Goal: Task Accomplishment & Management: Complete application form

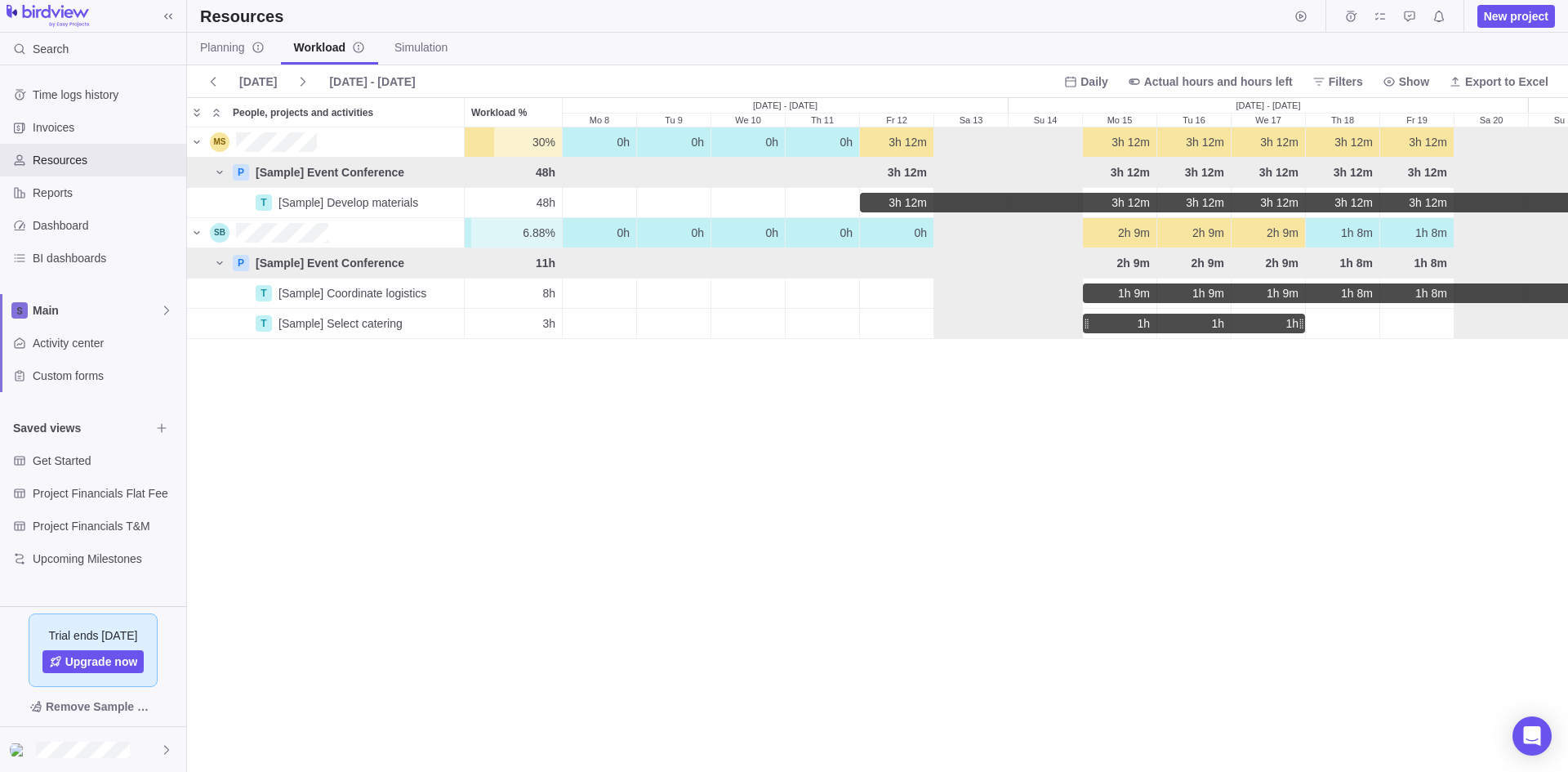
scroll to position [631, 1369]
click at [1497, 21] on span "New project" at bounding box center [1515, 16] width 64 height 16
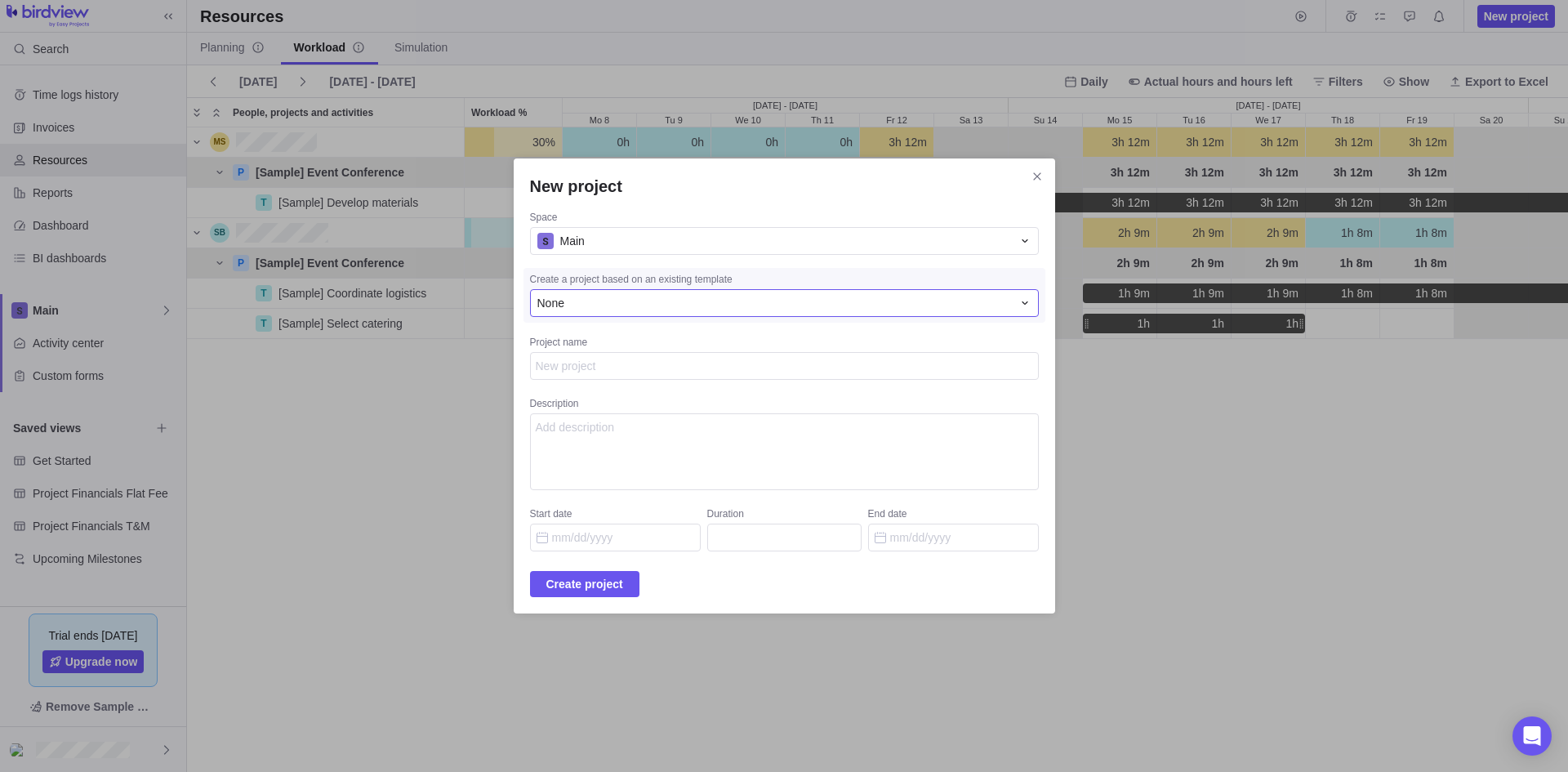
type textarea "x"
type textarea "V"
type textarea "x"
type textarea "VO"
type textarea "x"
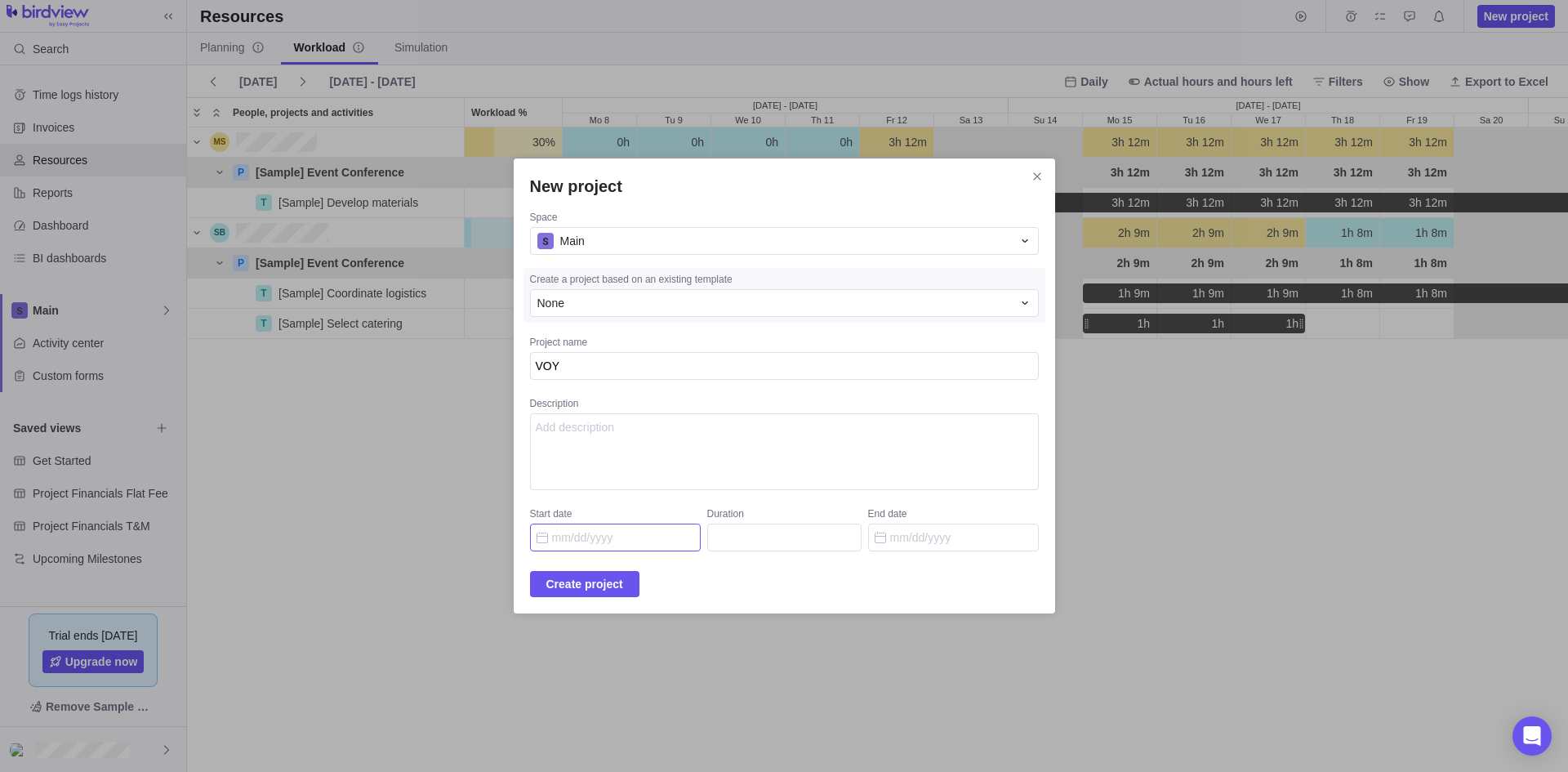
type textarea "VOY"
type textarea "x"
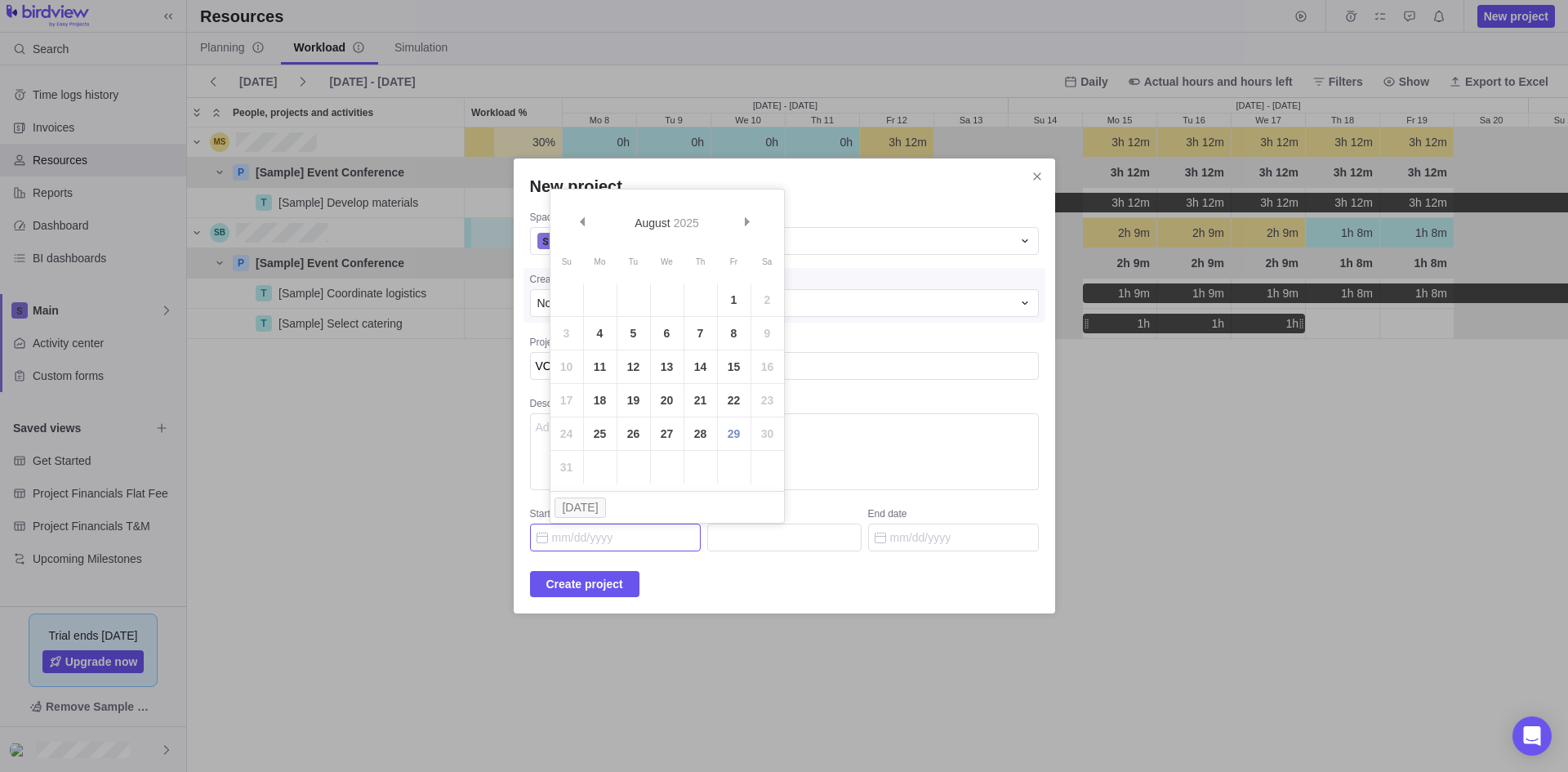
click at [649, 540] on input "Start date" at bounding box center [615, 537] width 170 height 28
click at [737, 304] on link "1" at bounding box center [734, 299] width 33 height 33
type input "[DATE]"
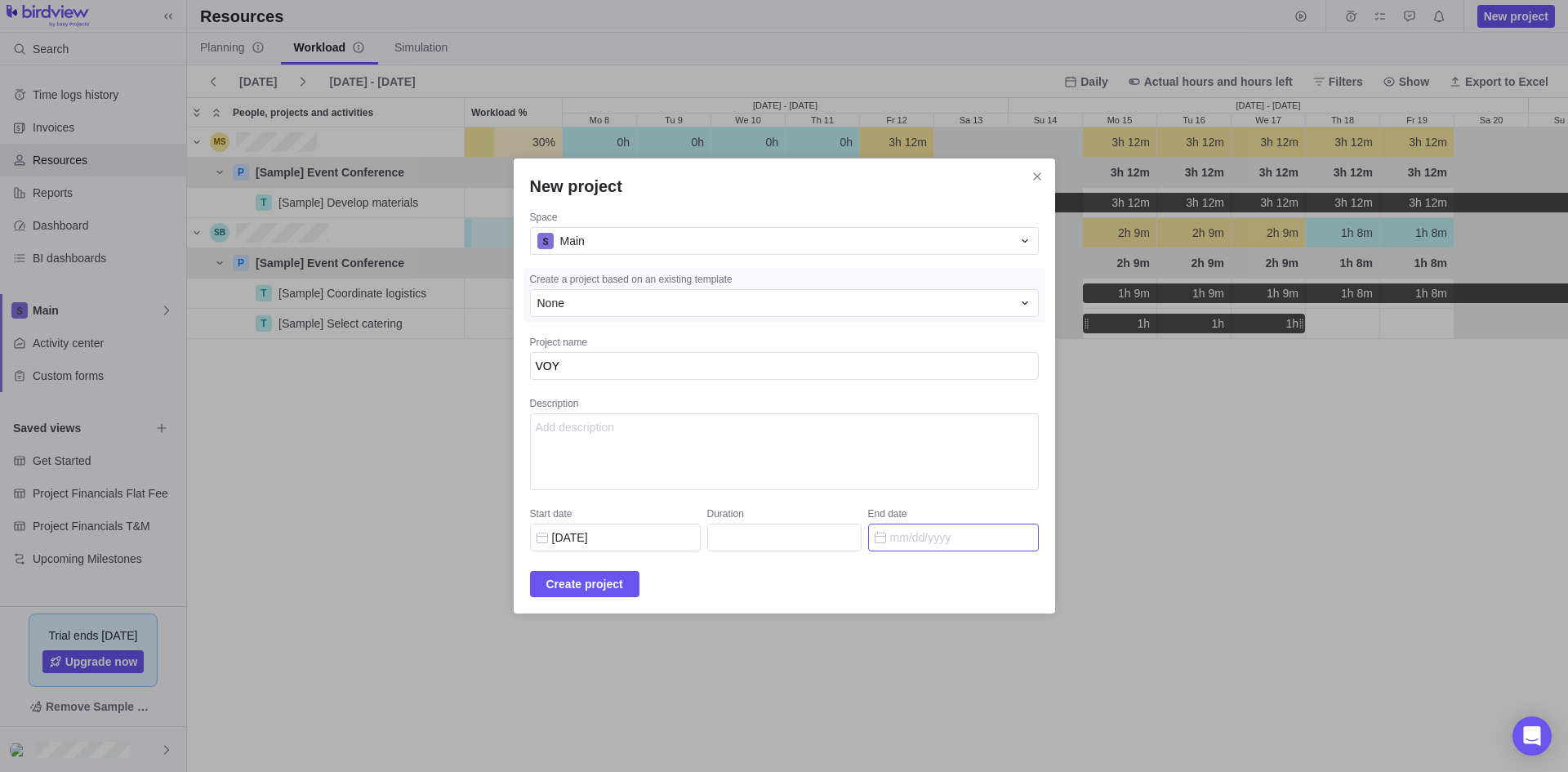
click at [917, 541] on input "End date" at bounding box center [953, 537] width 170 height 28
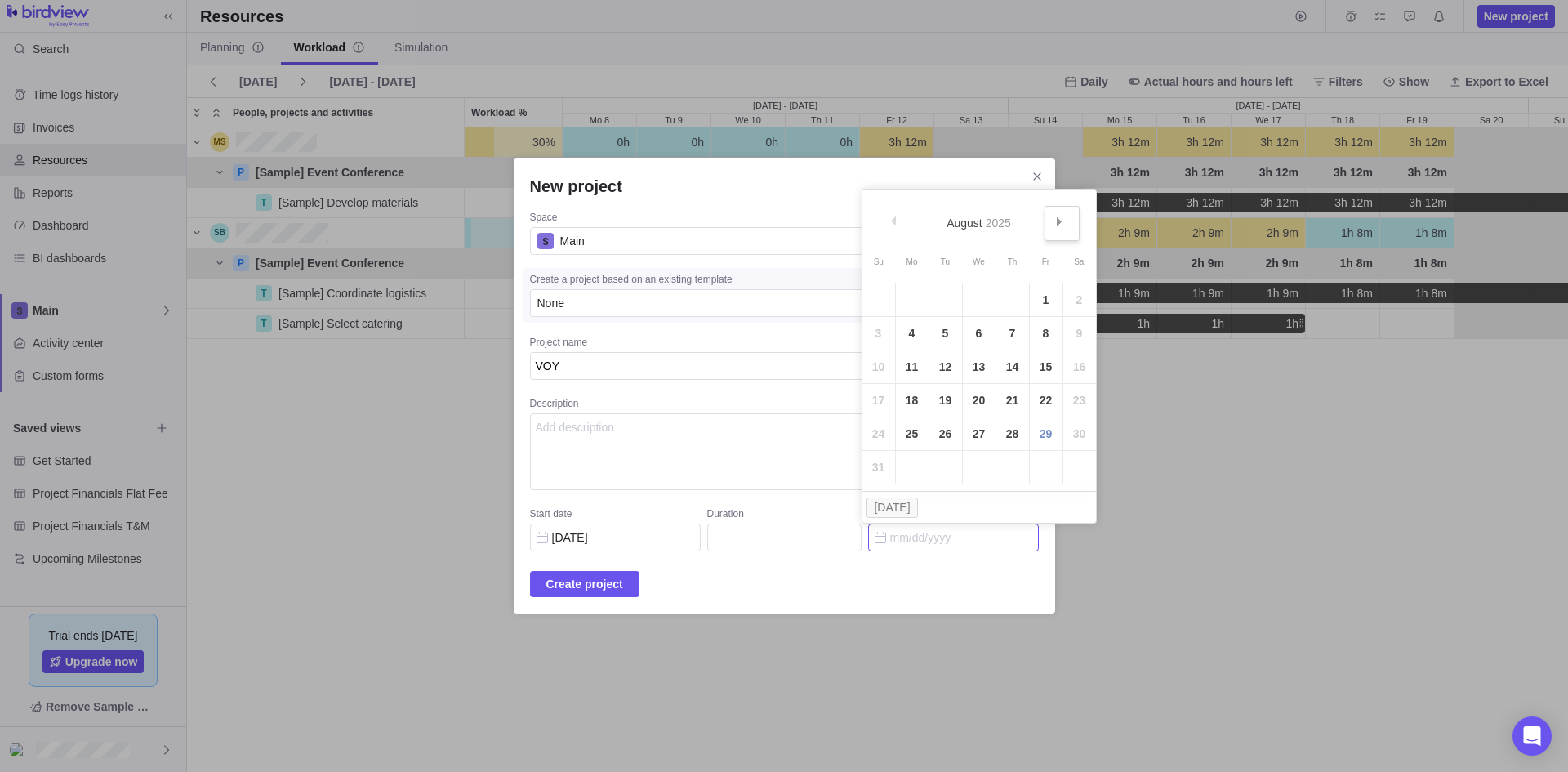
click at [1062, 223] on span "Next" at bounding box center [1059, 221] width 9 height 9
click at [1061, 224] on span "Next" at bounding box center [1059, 221] width 9 height 9
click at [979, 440] on link "31" at bounding box center [979, 433] width 33 height 33
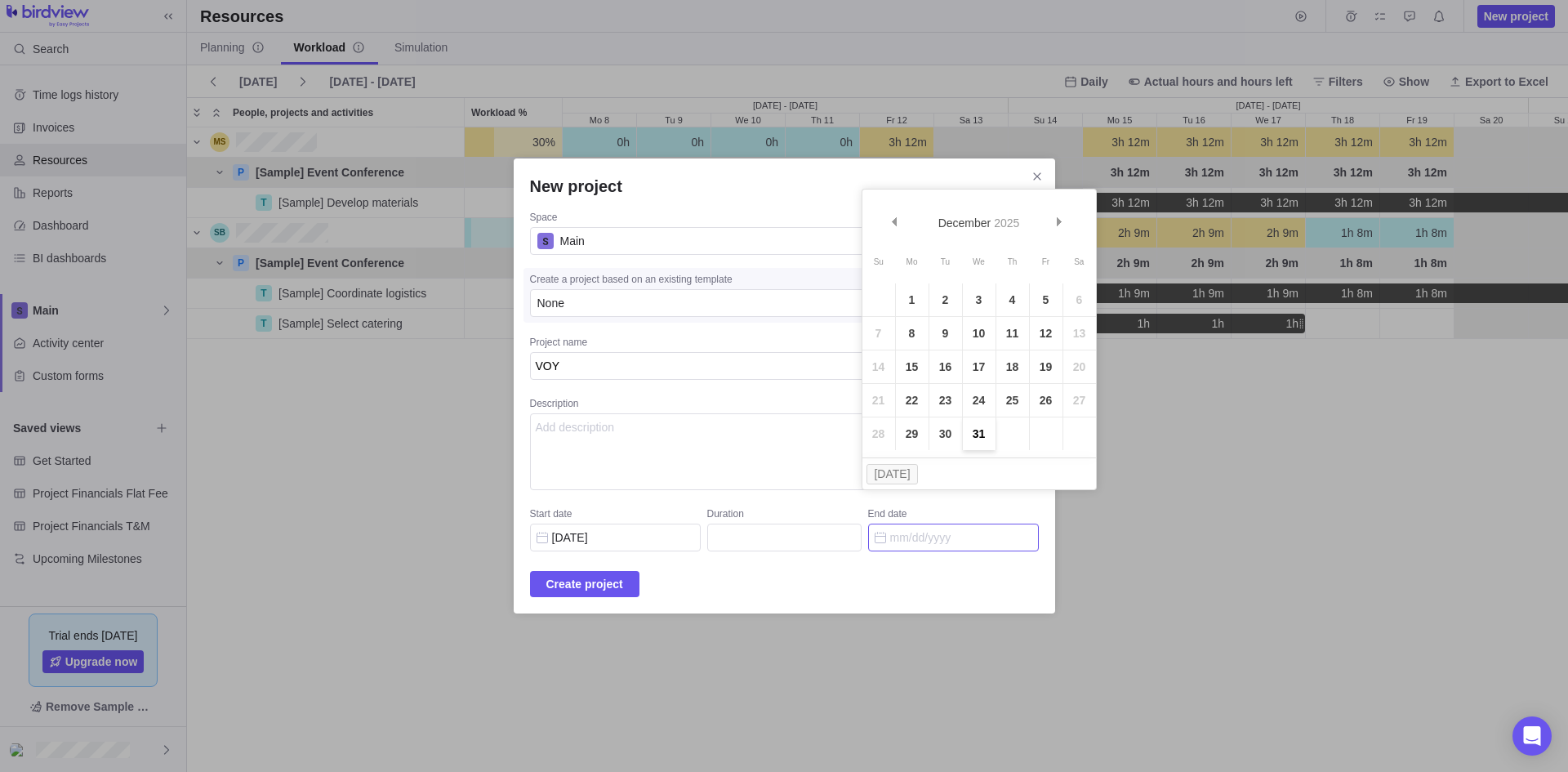
type input "109"
type input "[DATE]"
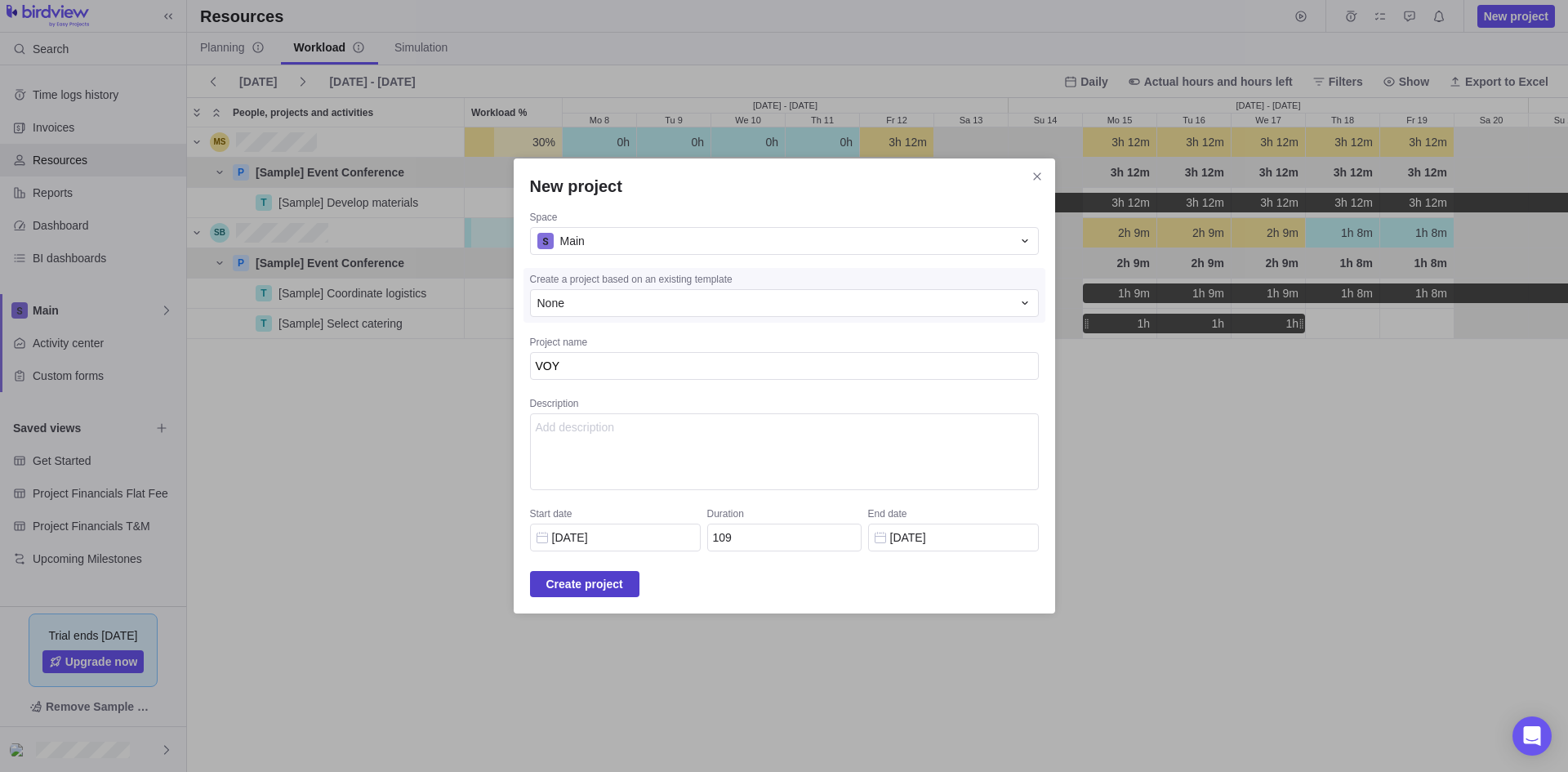
click at [639, 590] on span "Create project" at bounding box center [585, 584] width 109 height 26
